Goal: Information Seeking & Learning: Learn about a topic

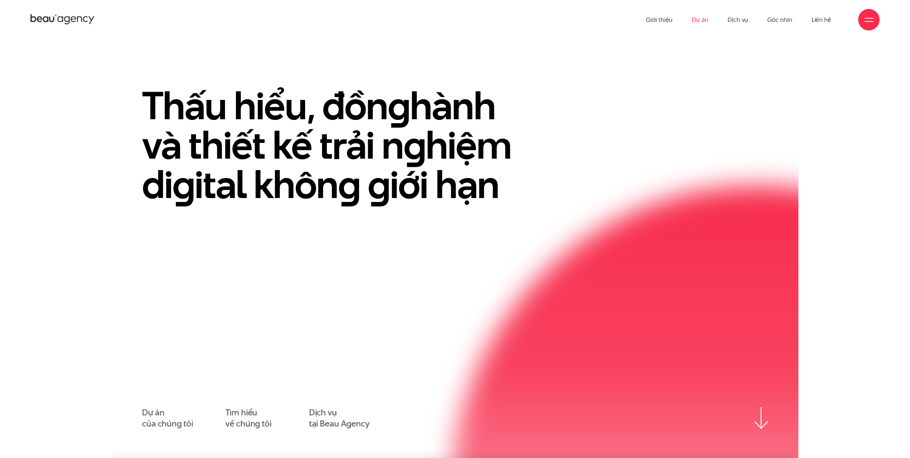
click at [697, 22] on link "Dự án" at bounding box center [700, 19] width 16 height 39
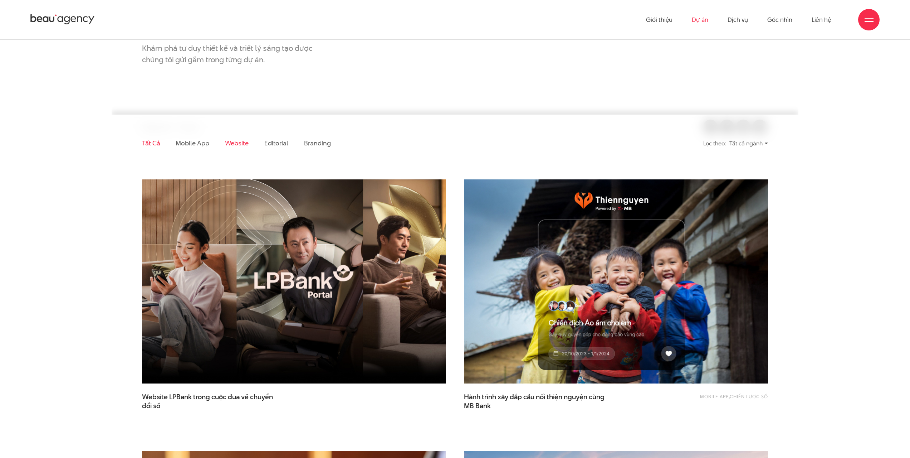
click at [244, 144] on link "Website" at bounding box center [237, 143] width 24 height 9
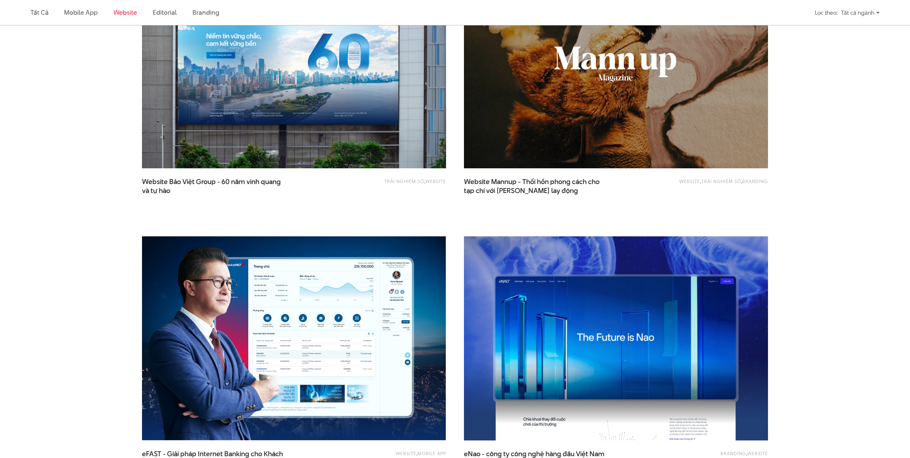
scroll to position [703, 0]
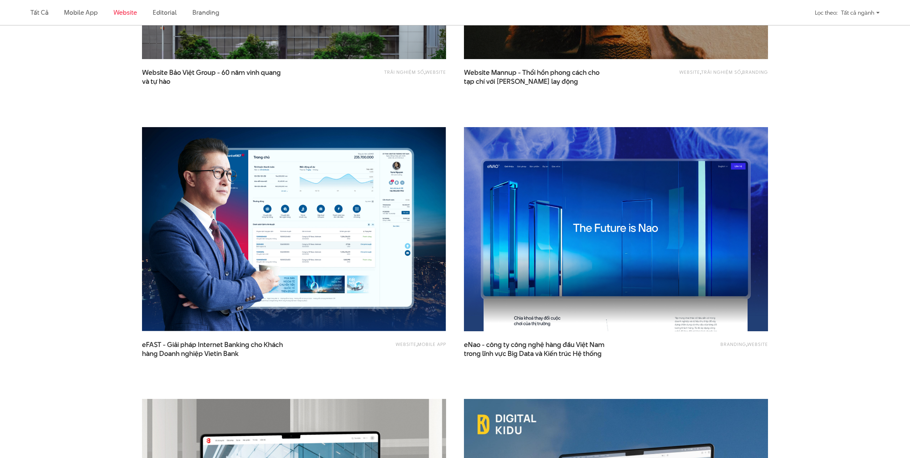
click at [681, 184] on img at bounding box center [616, 229] width 335 height 224
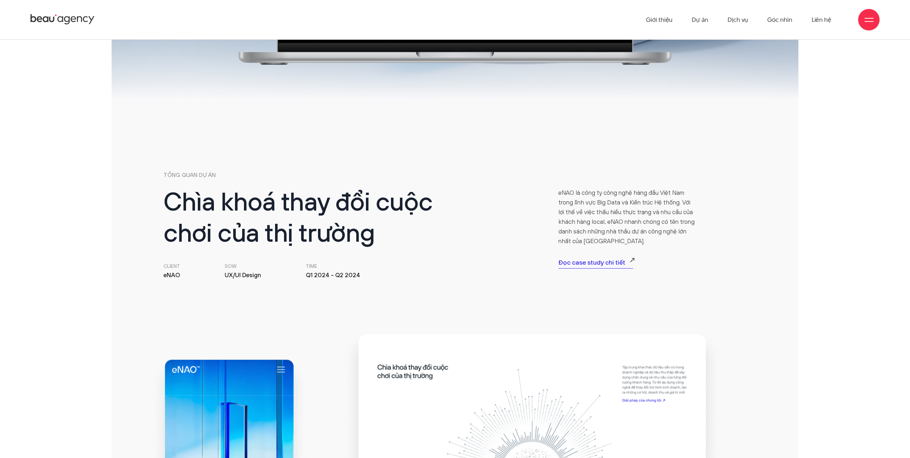
scroll to position [251, 0]
click at [608, 262] on p "Đọc case study chi tiết" at bounding box center [596, 264] width 75 height 10
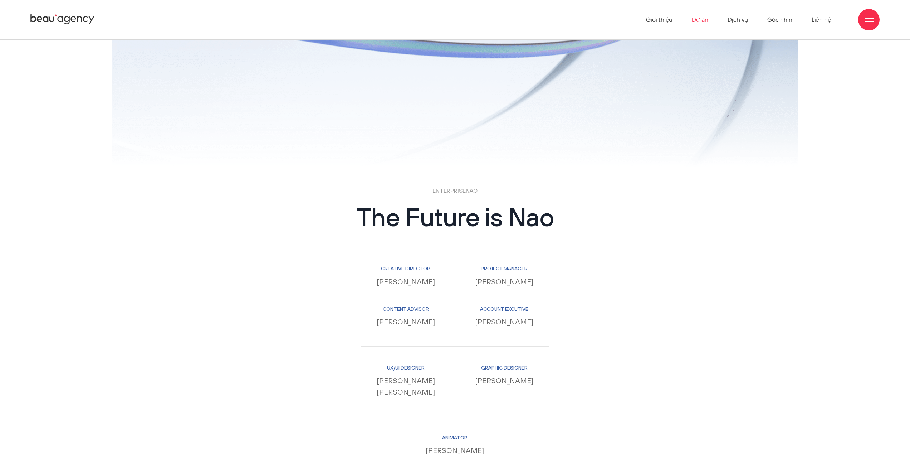
scroll to position [7621, 0]
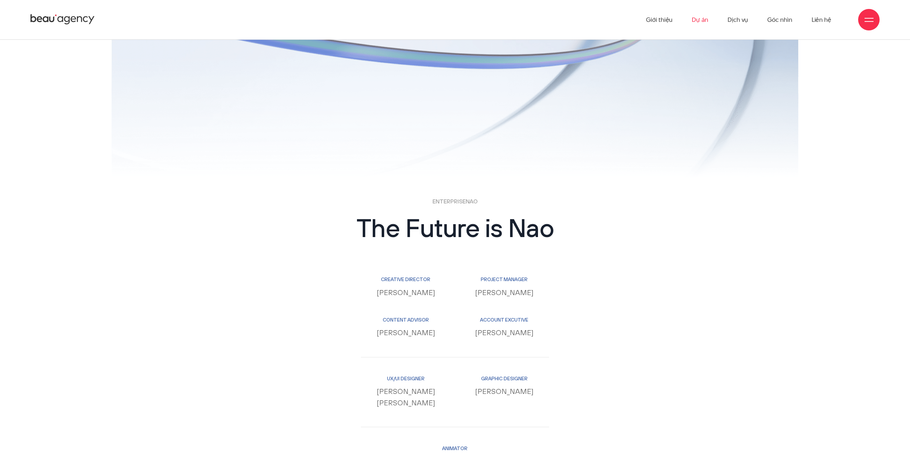
click at [696, 16] on link "Dự án" at bounding box center [700, 19] width 16 height 39
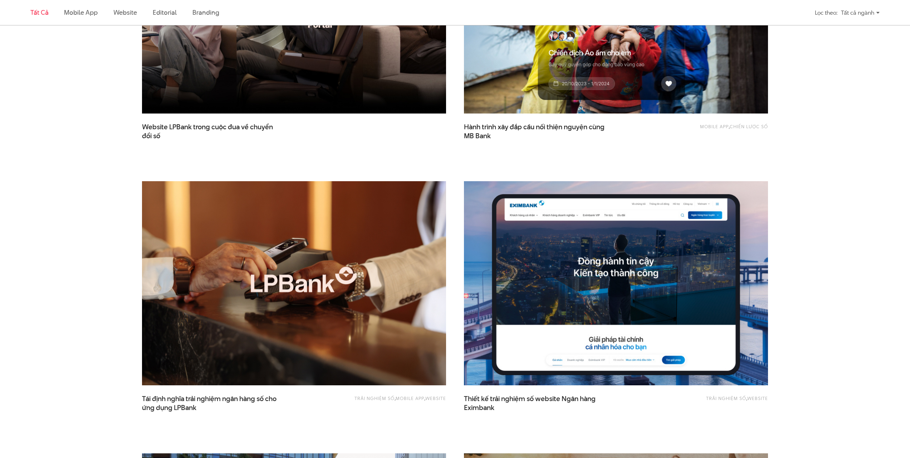
scroll to position [501, 0]
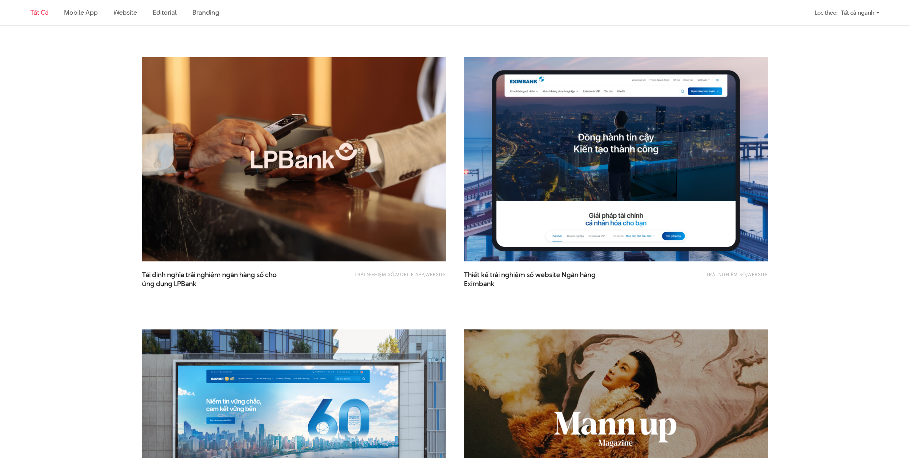
click at [624, 168] on img at bounding box center [616, 159] width 335 height 224
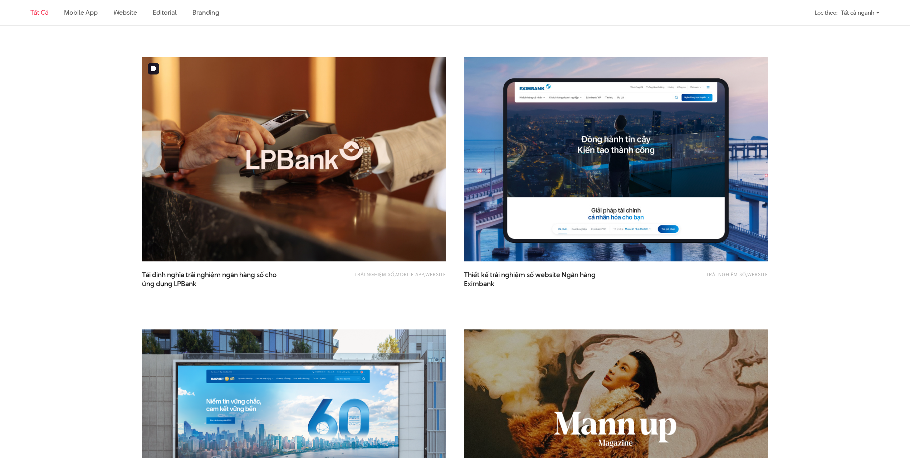
click at [214, 141] on img at bounding box center [294, 159] width 335 height 224
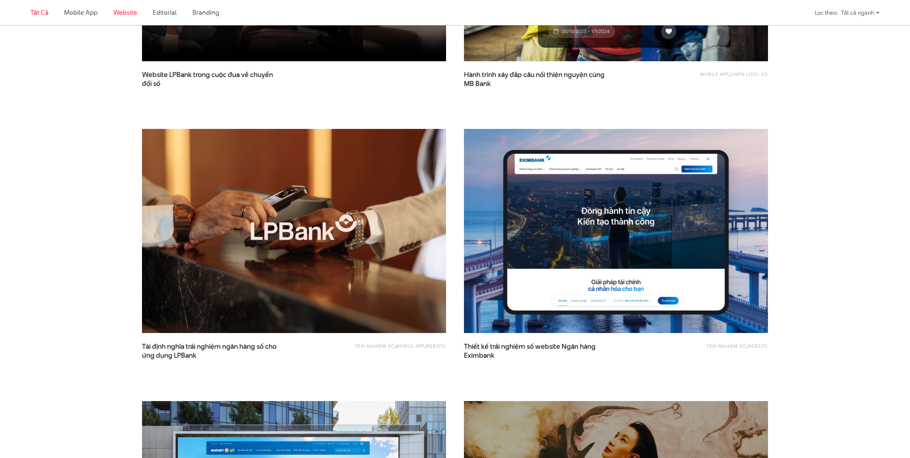
click at [132, 12] on link "Website" at bounding box center [125, 12] width 24 height 9
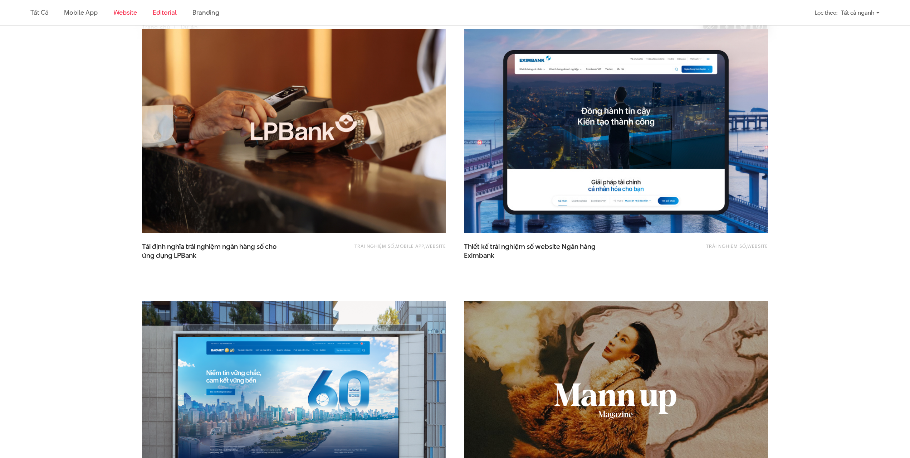
scroll to position [238, 0]
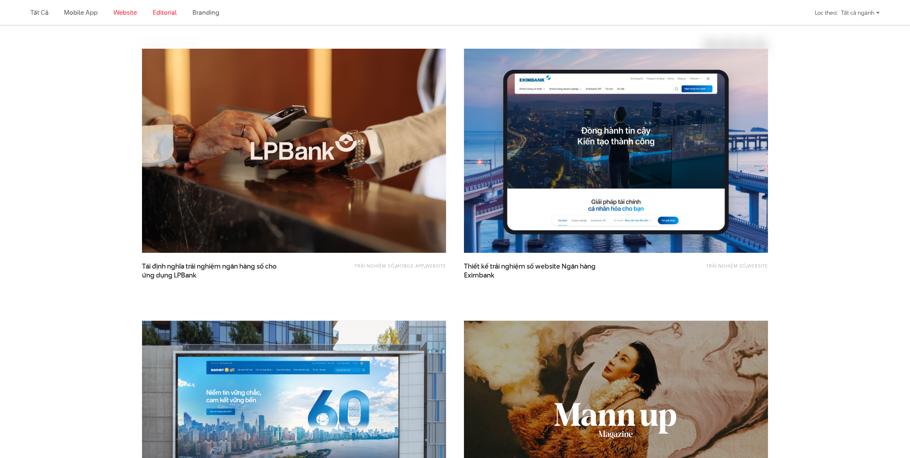
click at [164, 10] on link "Editorial" at bounding box center [165, 12] width 24 height 9
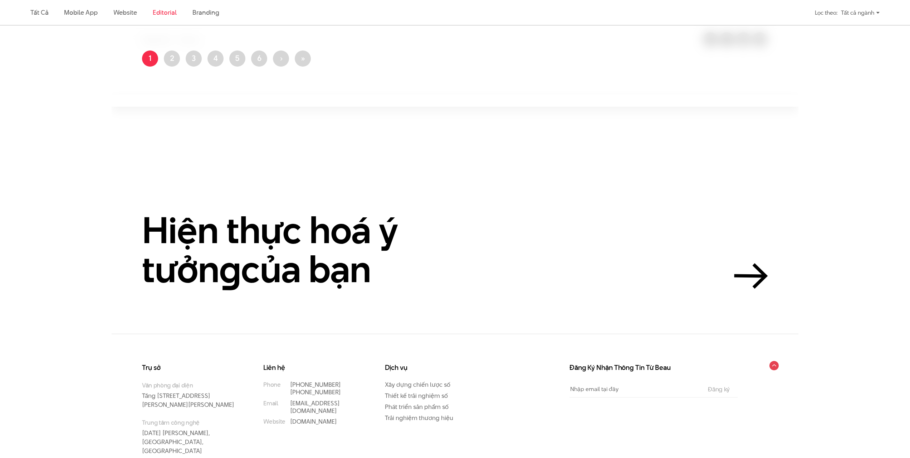
click at [167, 13] on link "Editorial" at bounding box center [165, 12] width 24 height 9
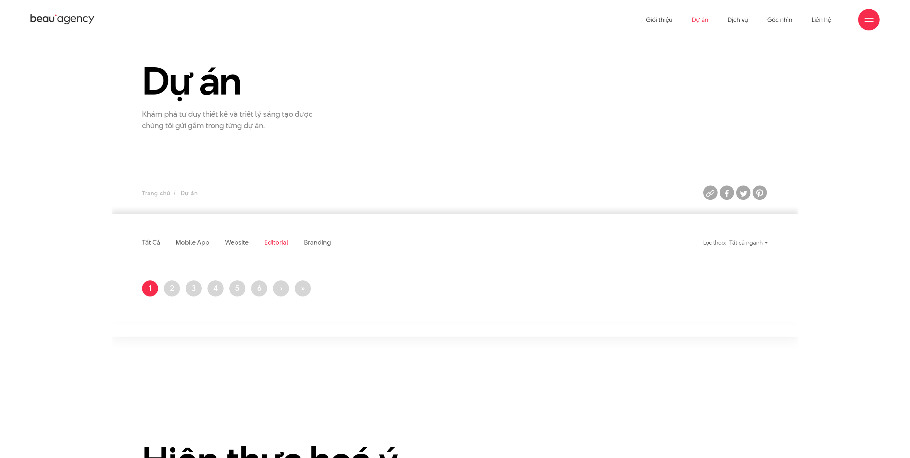
scroll to position [0, 0]
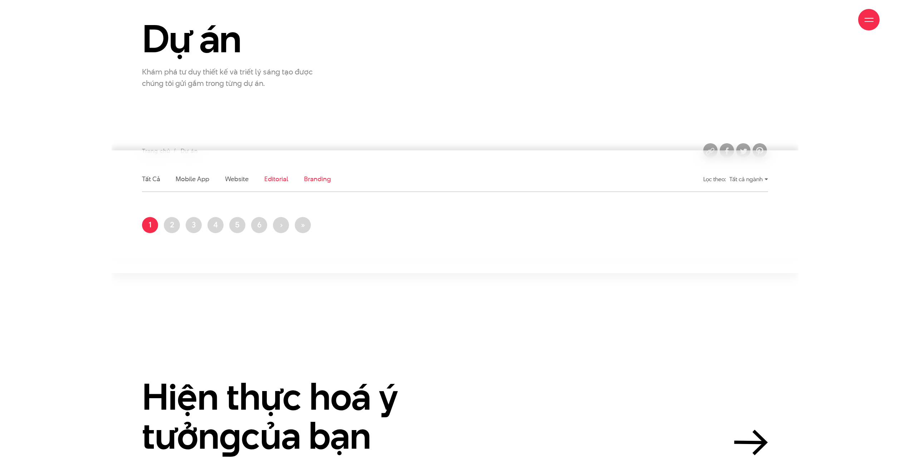
click at [315, 176] on link "Branding" at bounding box center [317, 178] width 26 height 9
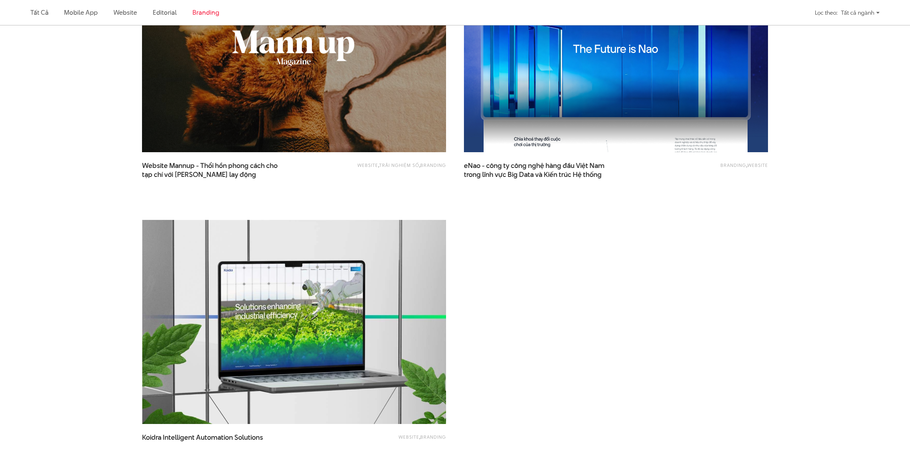
scroll to position [417, 0]
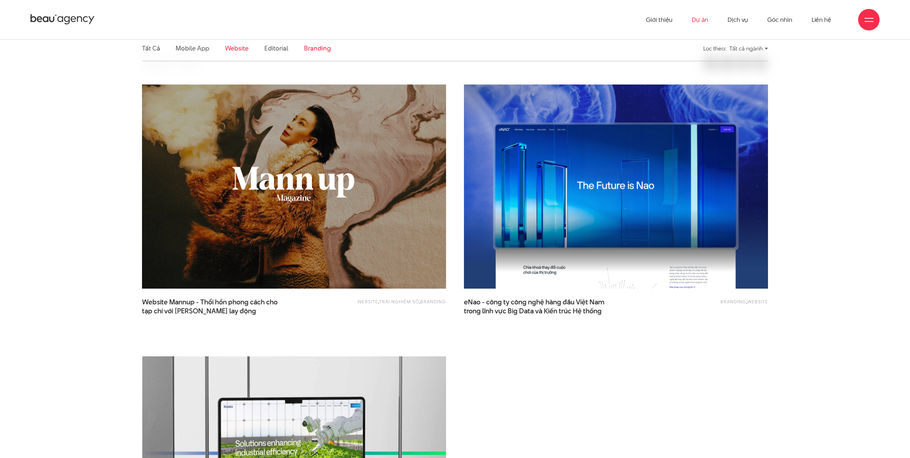
click at [248, 48] on link "Website" at bounding box center [237, 48] width 24 height 9
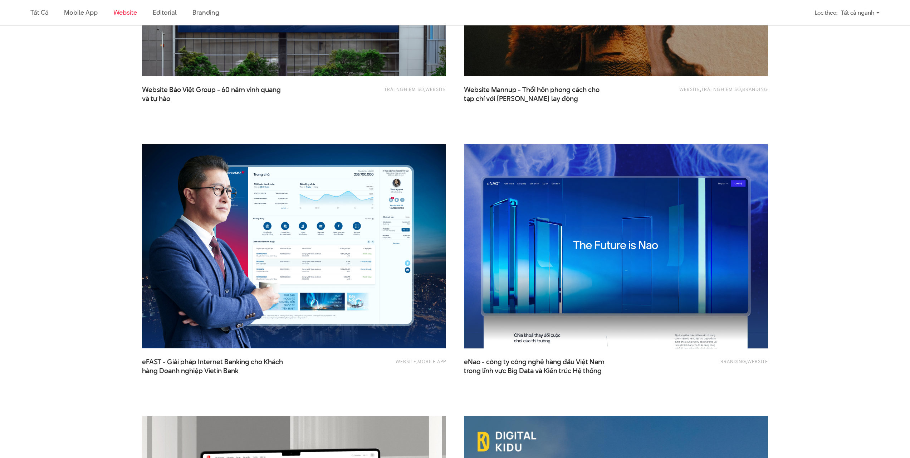
scroll to position [775, 0]
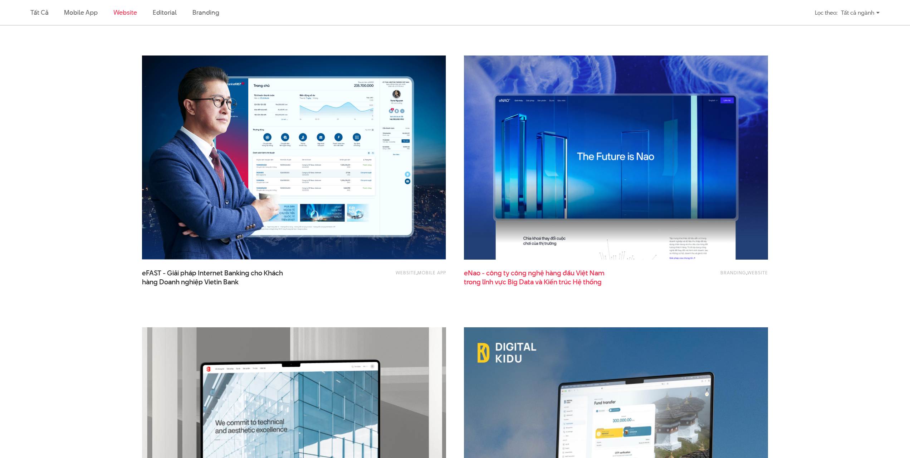
click at [574, 277] on span "eNao - công ty công nghệ hàng đầu Việt Nam trong lĩnh vực Big Data và Kiến trúc…" at bounding box center [535, 277] width 143 height 18
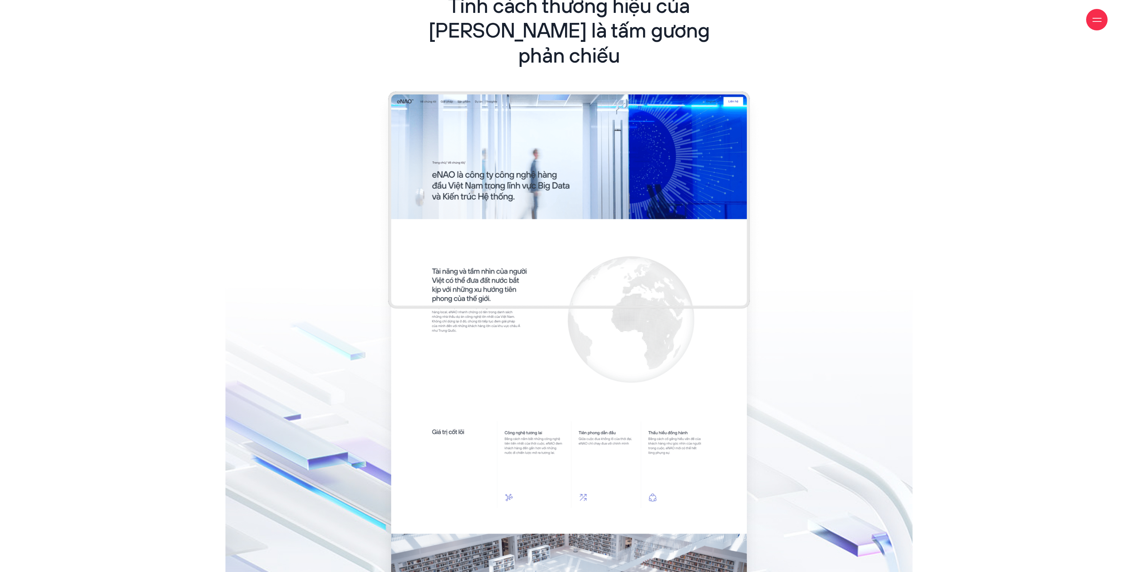
scroll to position [1655, 0]
